Goal: Information Seeking & Learning: Find specific fact

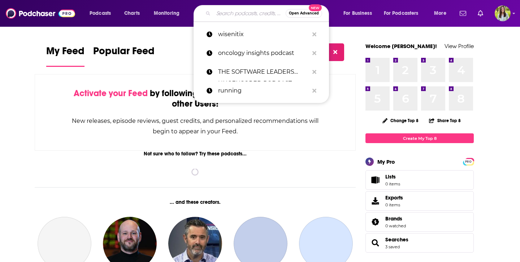
click at [243, 13] on input "Search podcasts, credits, & more..." at bounding box center [250, 14] width 72 height 12
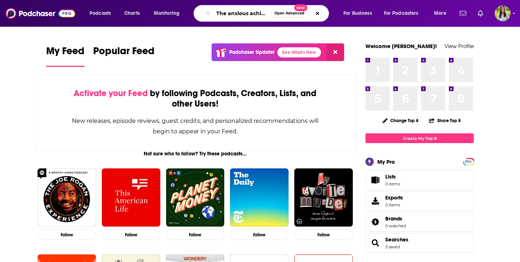
scroll to position [0, 5]
type input "The anxious achiever"
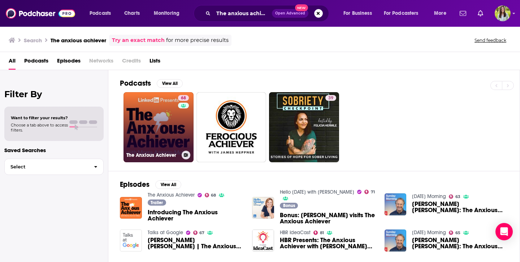
click at [154, 119] on link "68 The Anxious Achiever" at bounding box center [159, 127] width 70 height 70
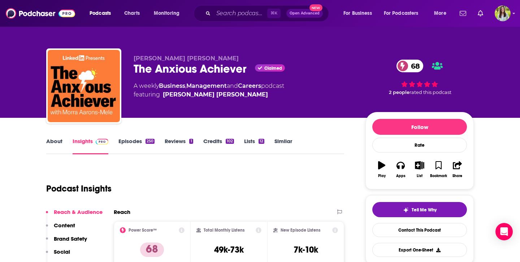
scroll to position [69, 0]
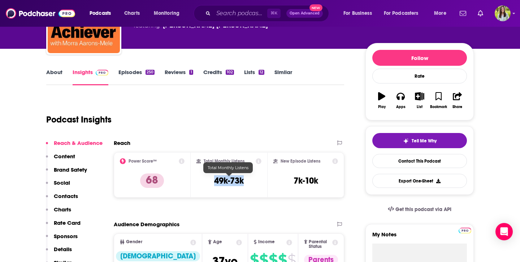
drag, startPoint x: 213, startPoint y: 181, endPoint x: 244, endPoint y: 182, distance: 30.7
click at [244, 182] on div "Total Monthly Listens 49k-73k" at bounding box center [229, 174] width 65 height 33
copy h3 "49k-73k"
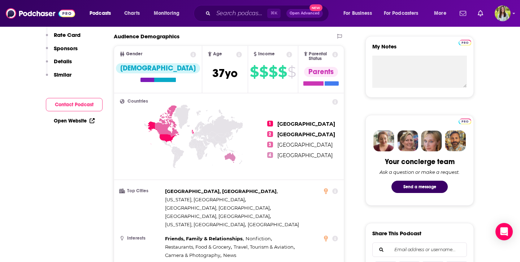
scroll to position [0, 0]
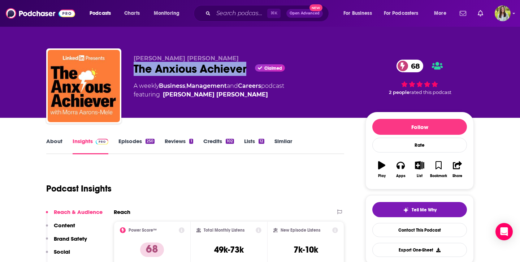
drag, startPoint x: 133, startPoint y: 71, endPoint x: 248, endPoint y: 68, distance: 115.3
click at [248, 68] on div "[PERSON_NAME] [PERSON_NAME] The Anxious Achiever Claimed 68 A weekly Business ,…" at bounding box center [260, 87] width 428 height 78
copy h2 "The Anxious Achiever"
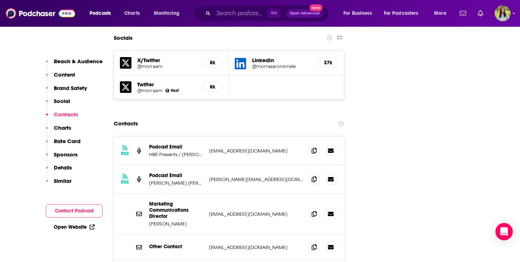
scroll to position [838, 0]
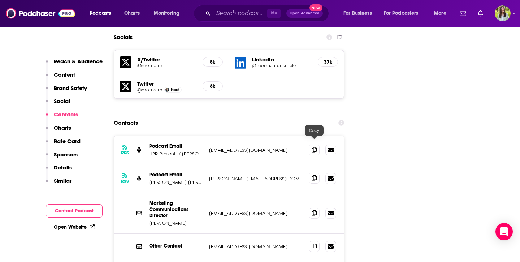
click at [316, 175] on icon at bounding box center [314, 178] width 5 height 6
